Goal: Find specific page/section: Find specific page/section

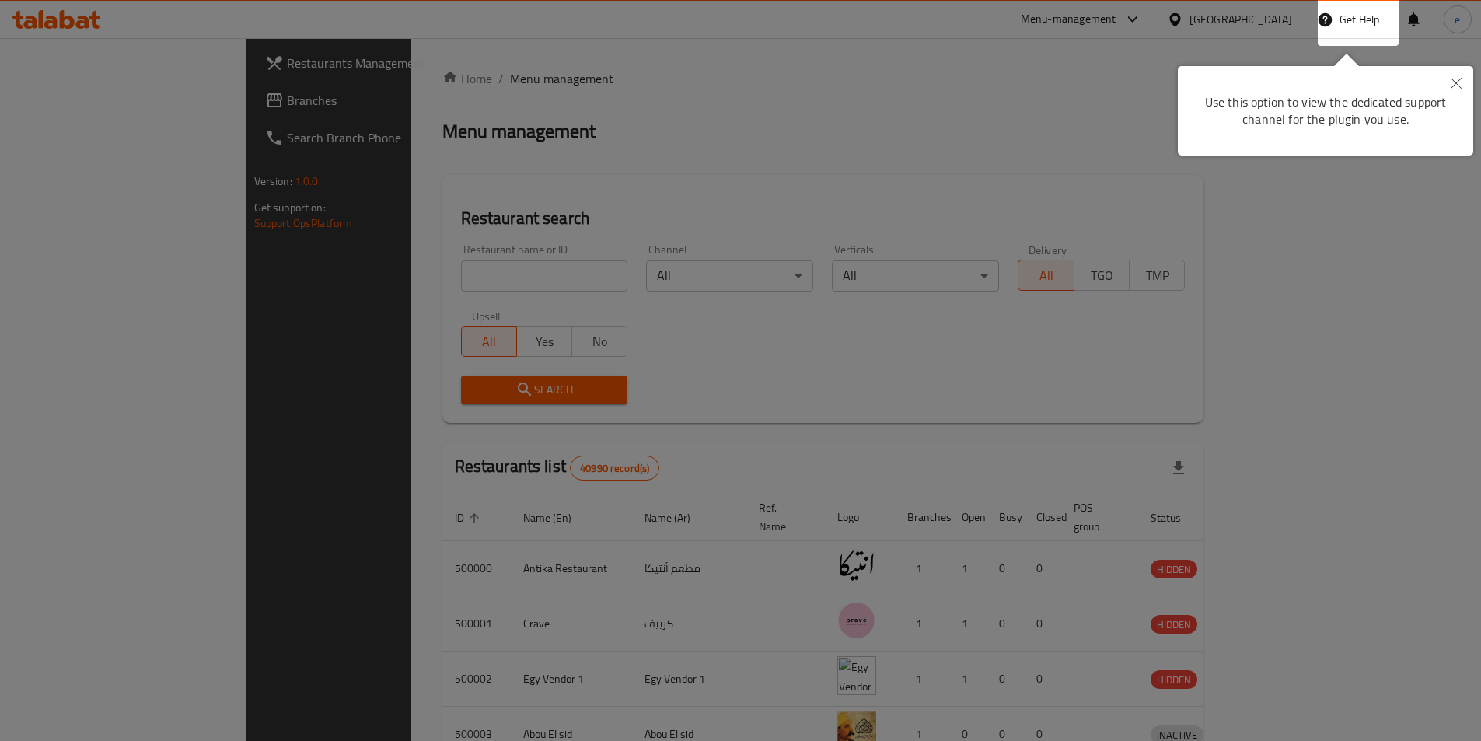
click at [1160, 98] on div at bounding box center [740, 370] width 1481 height 741
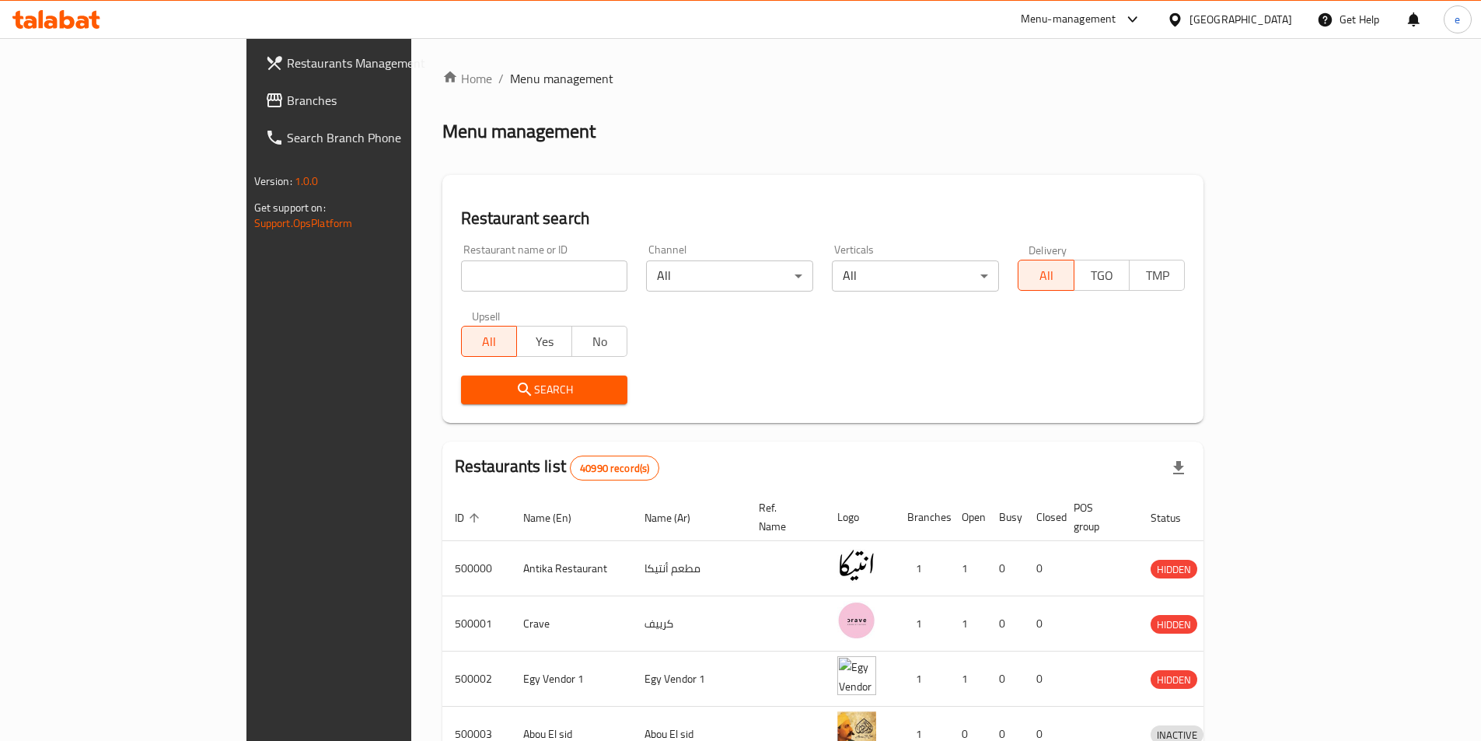
click at [1183, 19] on icon at bounding box center [1175, 20] width 16 height 16
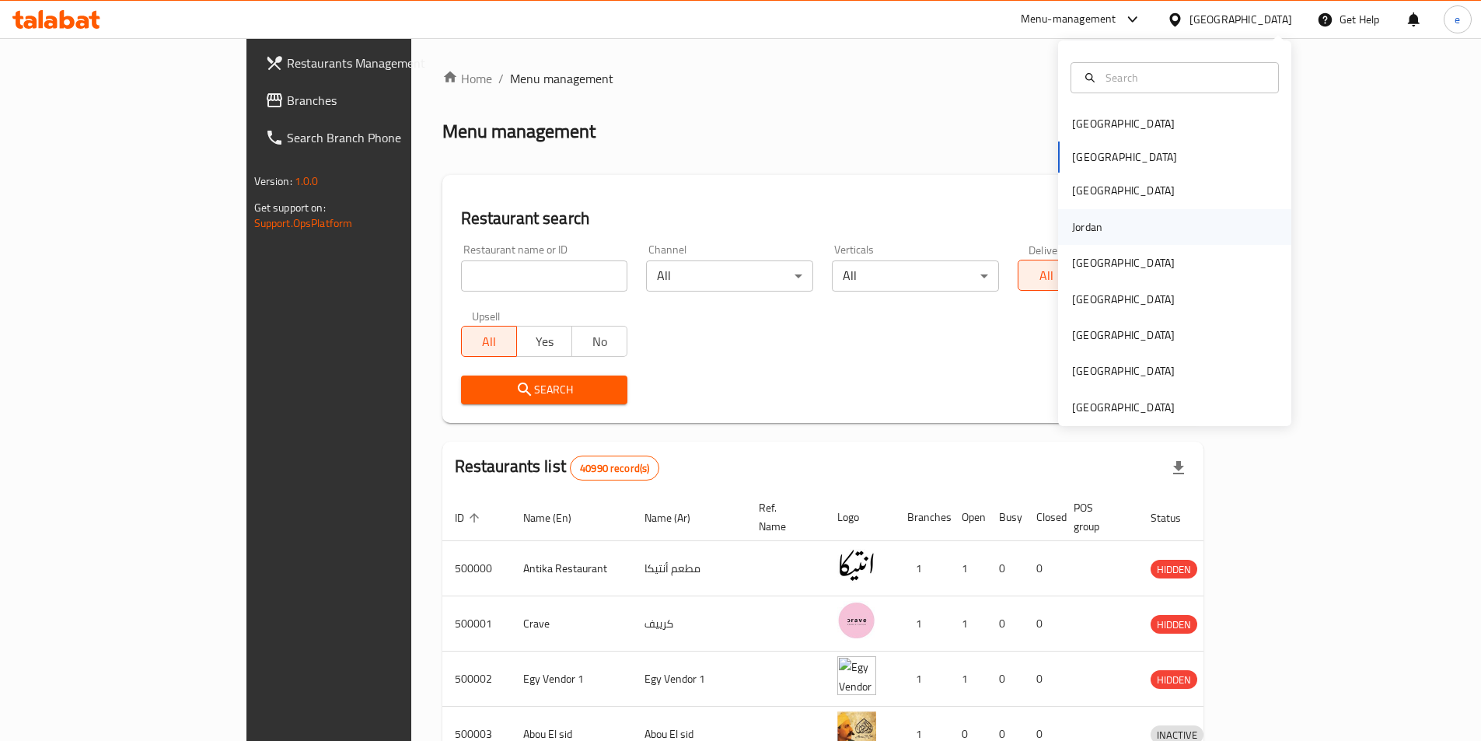
click at [1089, 235] on div "Jordan" at bounding box center [1087, 227] width 30 height 17
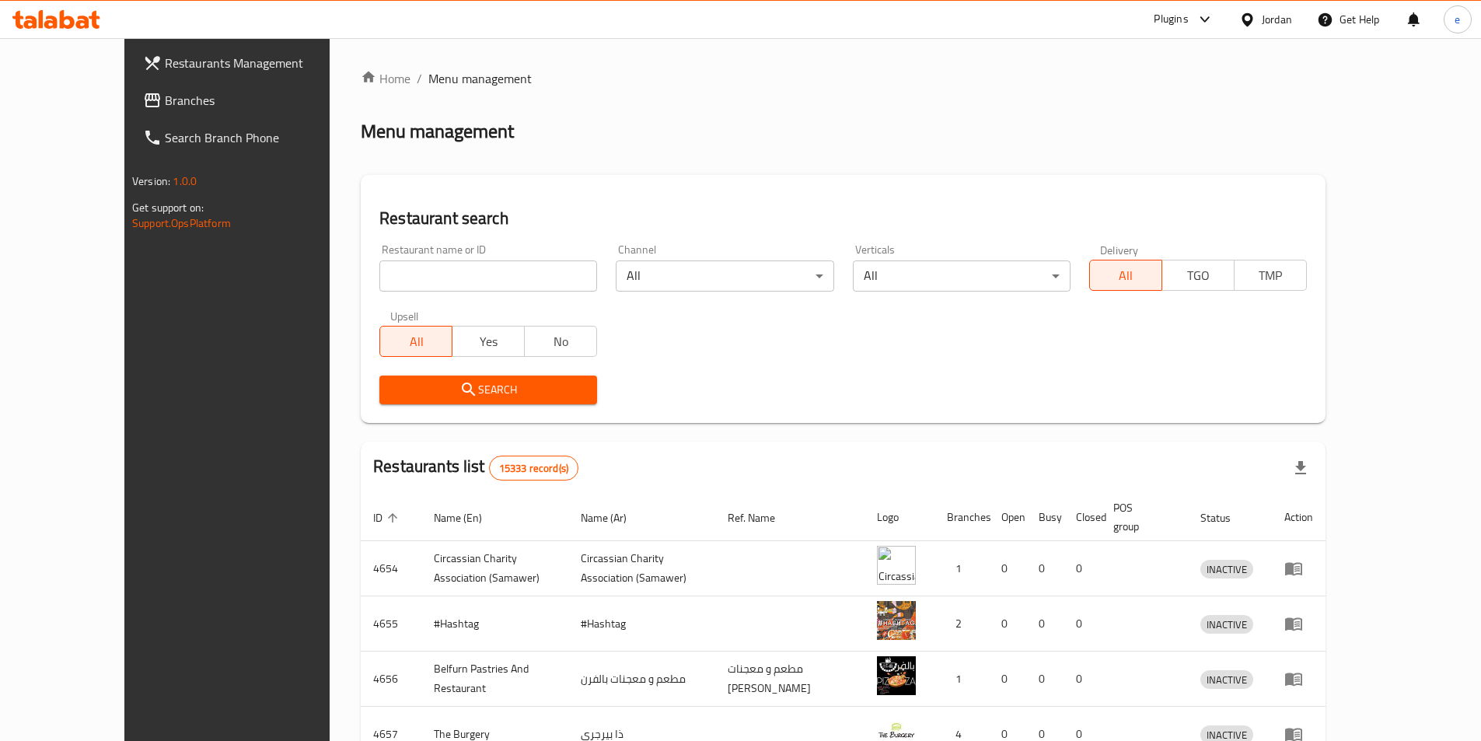
click at [430, 282] on input "search" at bounding box center [488, 275] width 218 height 31
paste input "776404"
type input "776404"
click at [379, 400] on button "Search" at bounding box center [488, 390] width 218 height 29
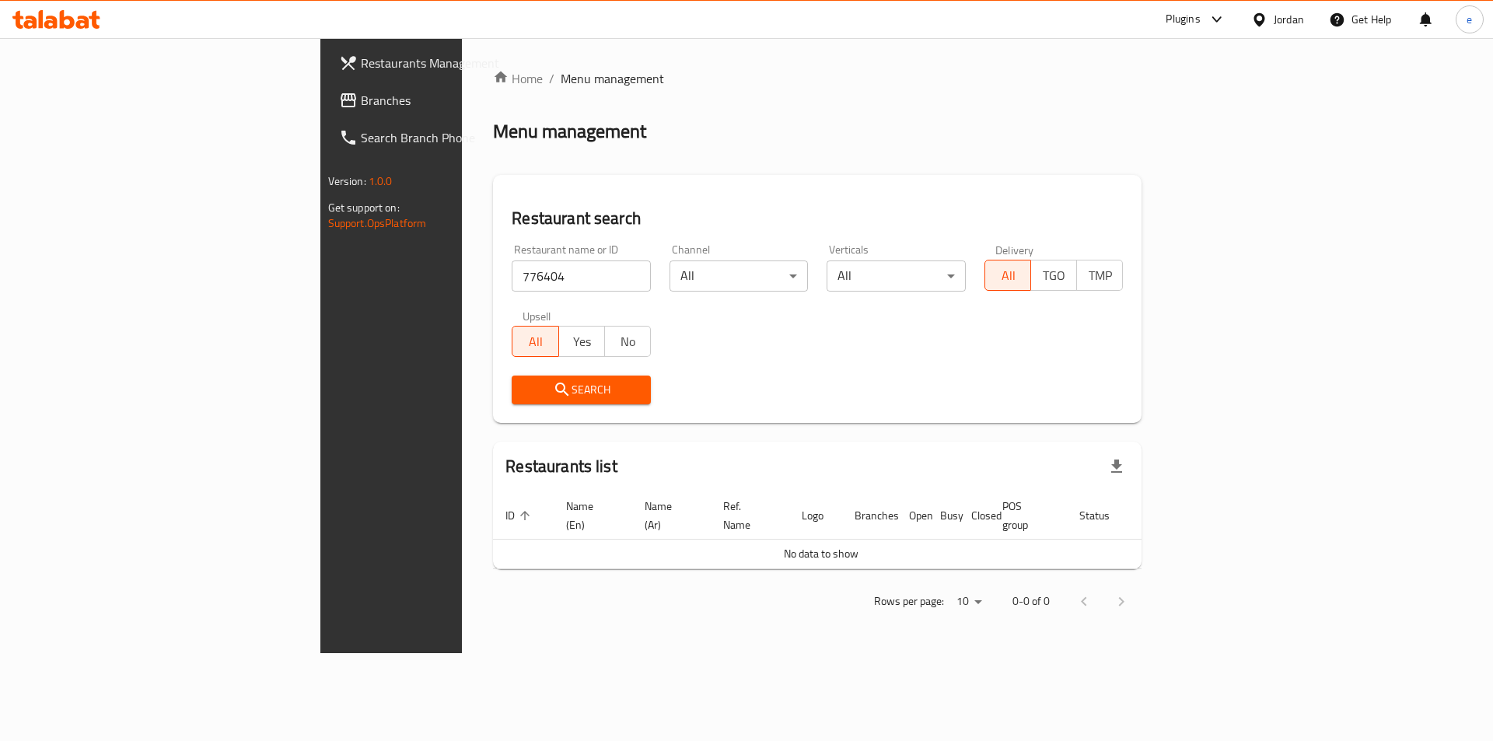
click at [361, 91] on span "Branches" at bounding box center [459, 100] width 197 height 19
